Goal: Task Accomplishment & Management: Manage account settings

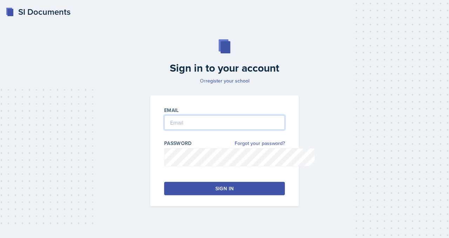
click at [257, 130] on input "email" at bounding box center [224, 122] width 121 height 15
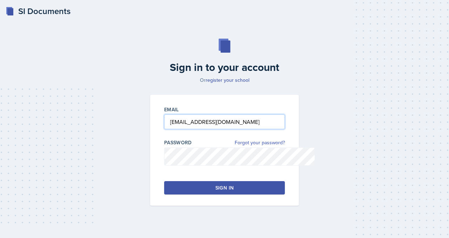
type input "[EMAIL_ADDRESS][DOMAIN_NAME]"
click at [267, 146] on link "Forgot your password?" at bounding box center [260, 142] width 50 height 7
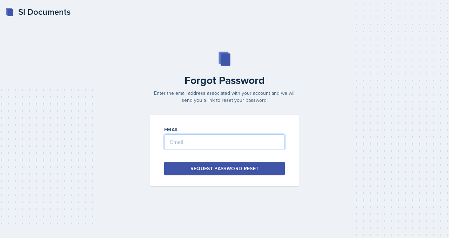
click at [225, 149] on input "email" at bounding box center [224, 141] width 121 height 15
type input "[EMAIL_ADDRESS][DOMAIN_NAME]"
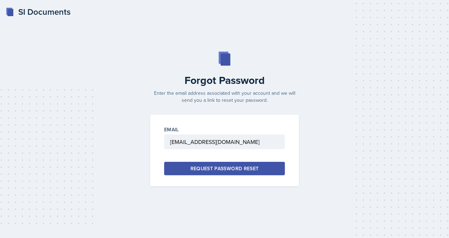
click at [212, 172] on div "Request Password Reset" at bounding box center [224, 168] width 68 height 7
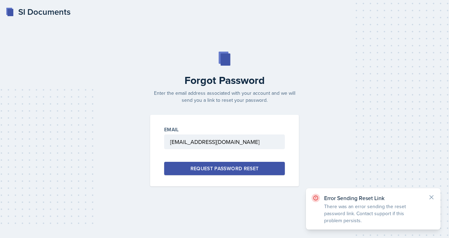
click at [212, 172] on div "Request Password Reset" at bounding box center [224, 168] width 68 height 7
click at [423, 147] on div "Error Sending Reset Link There was an error sending the reset password link. Co…" at bounding box center [373, 167] width 135 height 41
click at [433, 188] on div "Error Sending Reset Link There was an error sending the reset password link. Co…" at bounding box center [373, 208] width 135 height 41
click at [432, 188] on div "Error Sending Reset Link There was an error sending the reset password link. Co…" at bounding box center [373, 208] width 135 height 41
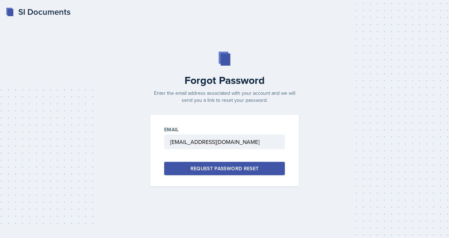
click at [17, 8] on div "SI Documents" at bounding box center [38, 12] width 65 height 13
